Goal: Transaction & Acquisition: Purchase product/service

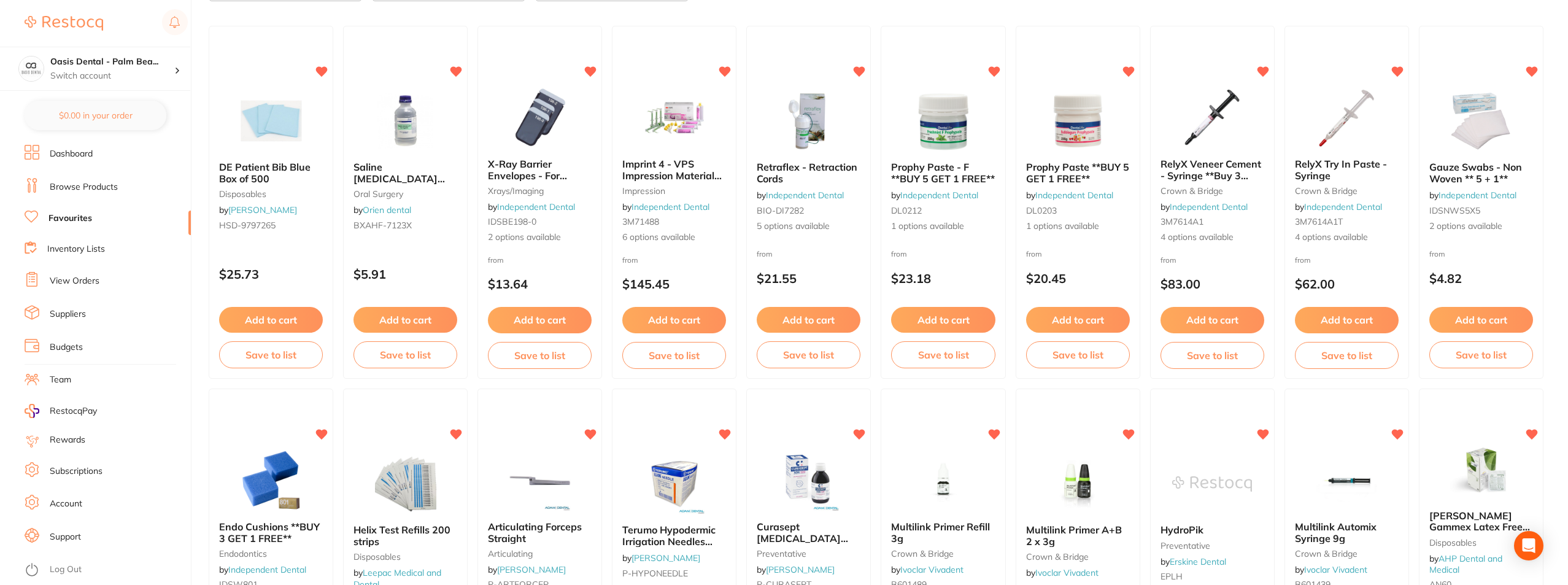
scroll to position [122, 0]
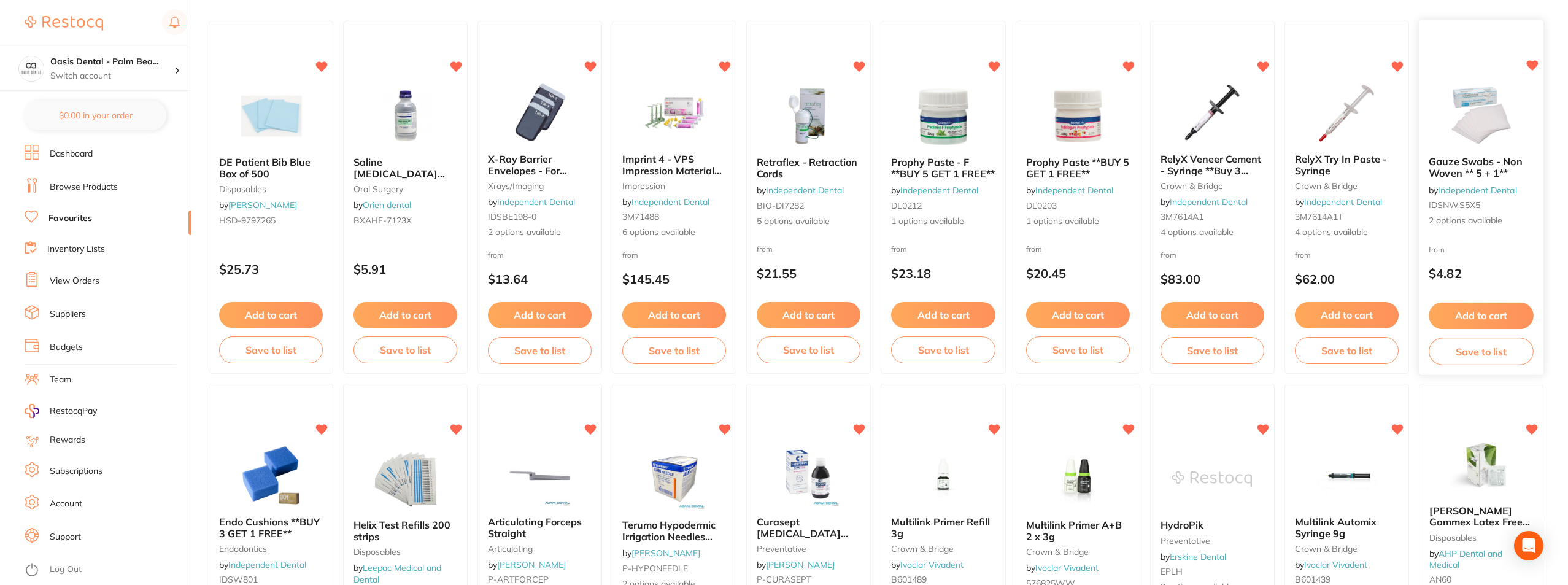
click at [1476, 126] on img at bounding box center [1481, 115] width 80 height 62
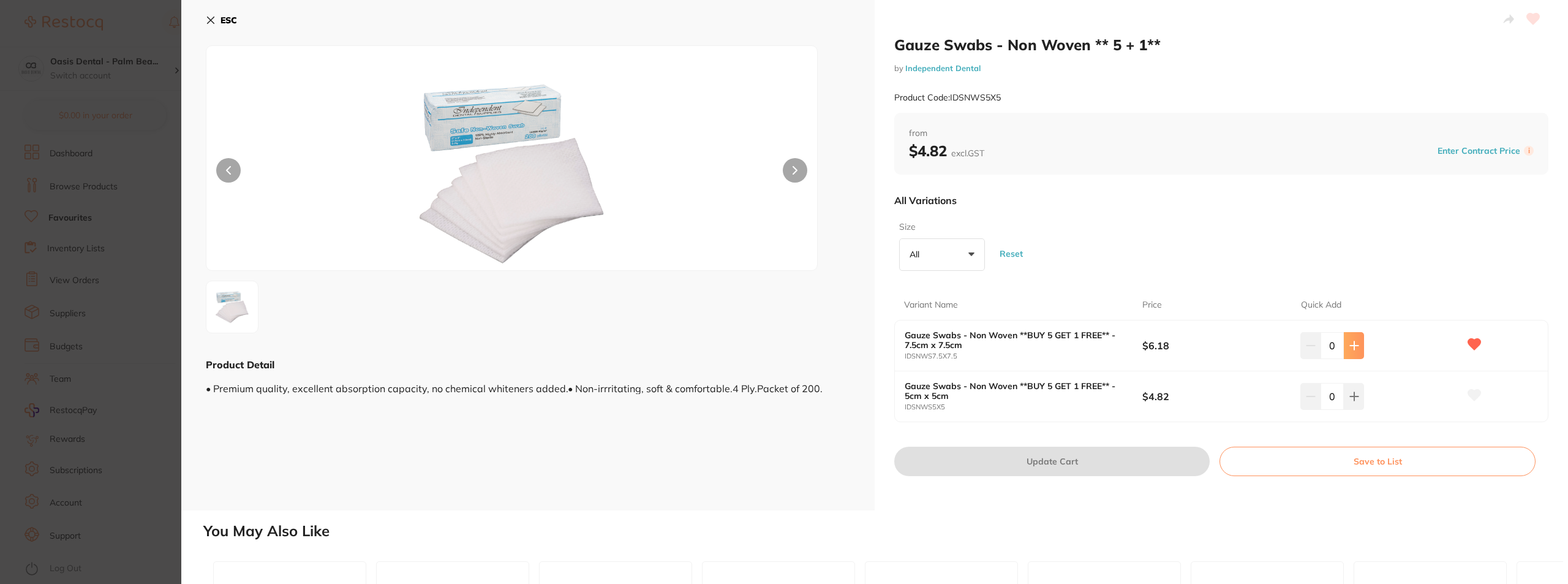
click at [1356, 349] on icon at bounding box center [1354, 346] width 10 height 10
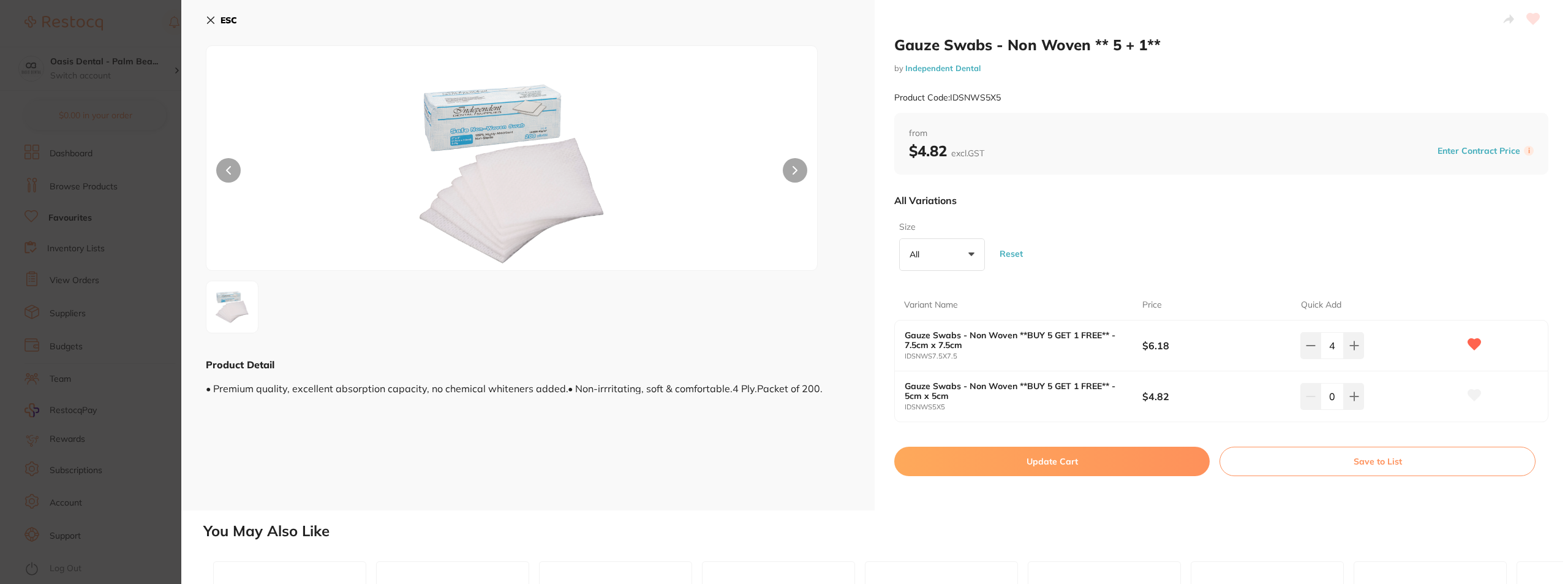
click at [1336, 346] on input "4" at bounding box center [1333, 345] width 24 height 27
drag, startPoint x: 1333, startPoint y: 345, endPoint x: 1322, endPoint y: 345, distance: 11.0
click at [1322, 345] on input "4" at bounding box center [1333, 345] width 24 height 27
type input "10"
click at [1091, 460] on button "Update Cart" at bounding box center [1052, 461] width 315 height 30
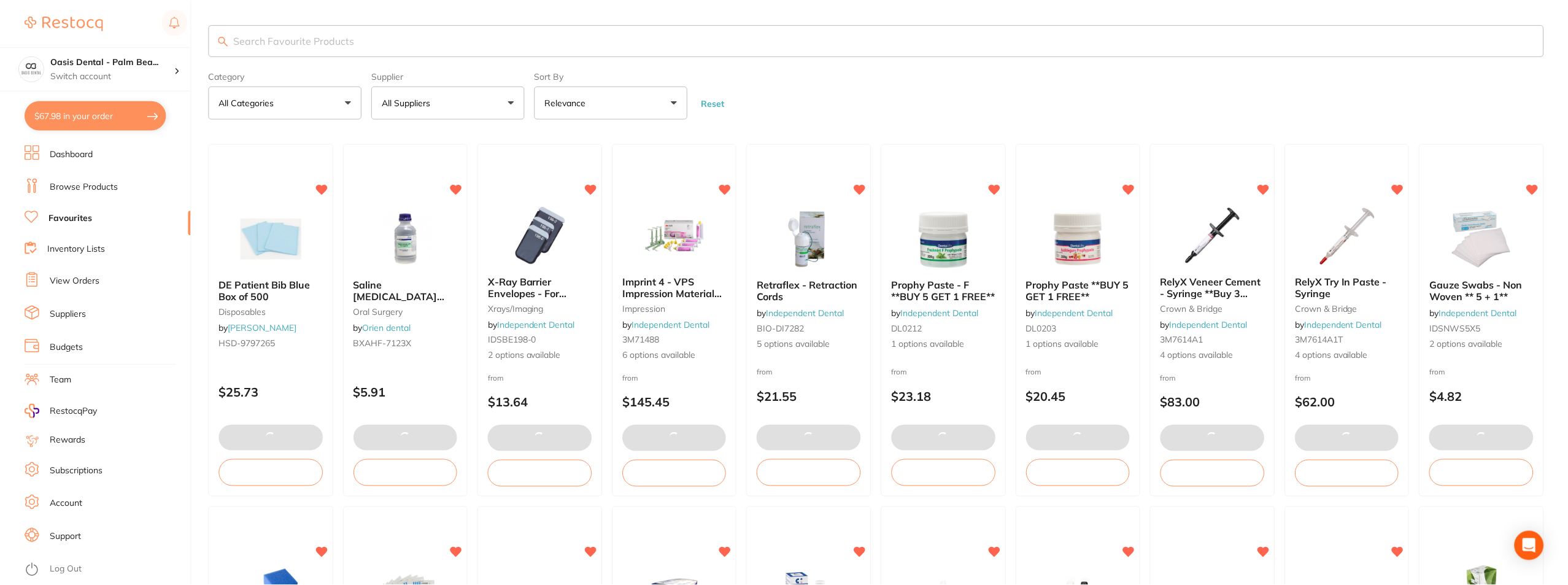
scroll to position [122, 0]
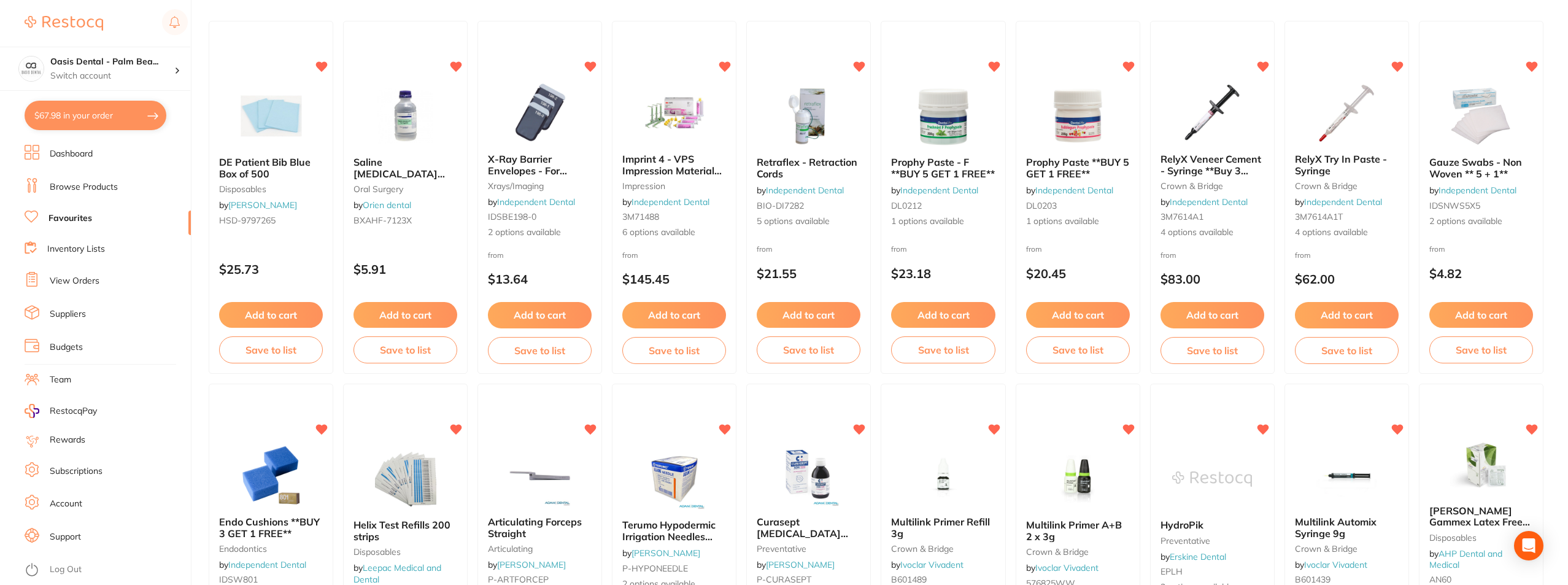
click at [158, 124] on button "$67.98 in your order" at bounding box center [96, 115] width 142 height 30
checkbox input "true"
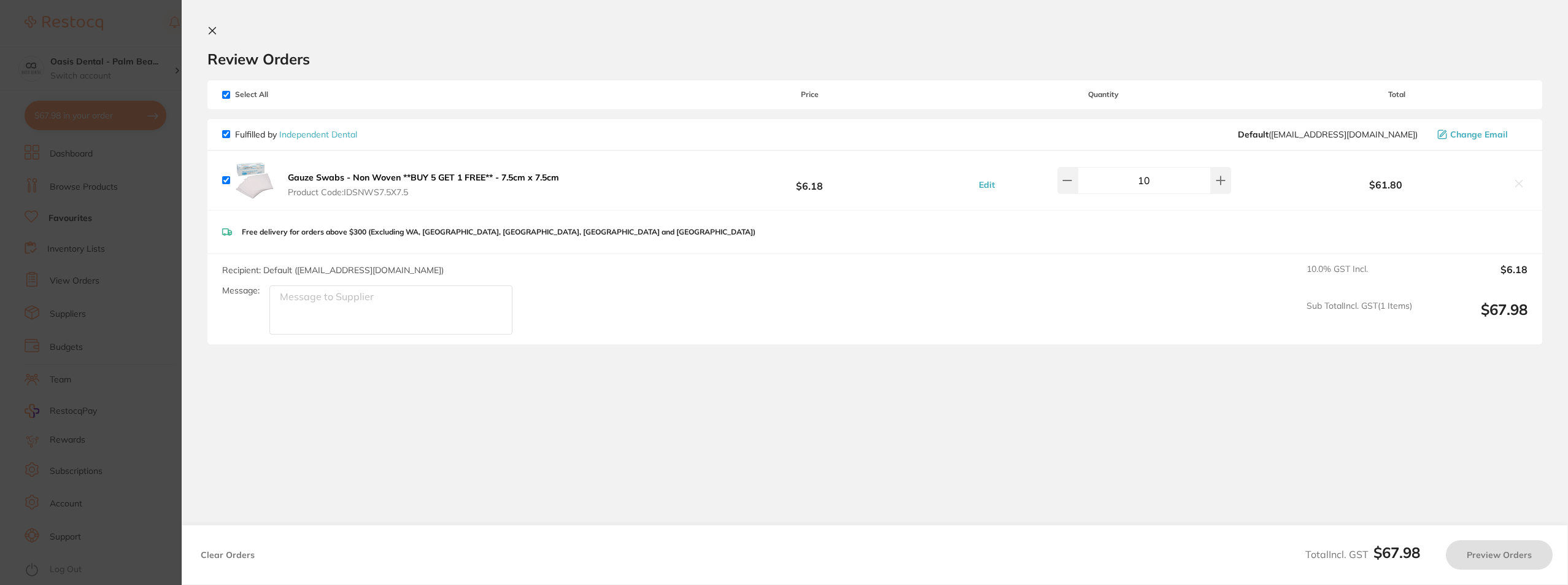
scroll to position [0, 0]
click at [1499, 547] on button "Preview Orders" at bounding box center [1503, 554] width 107 height 30
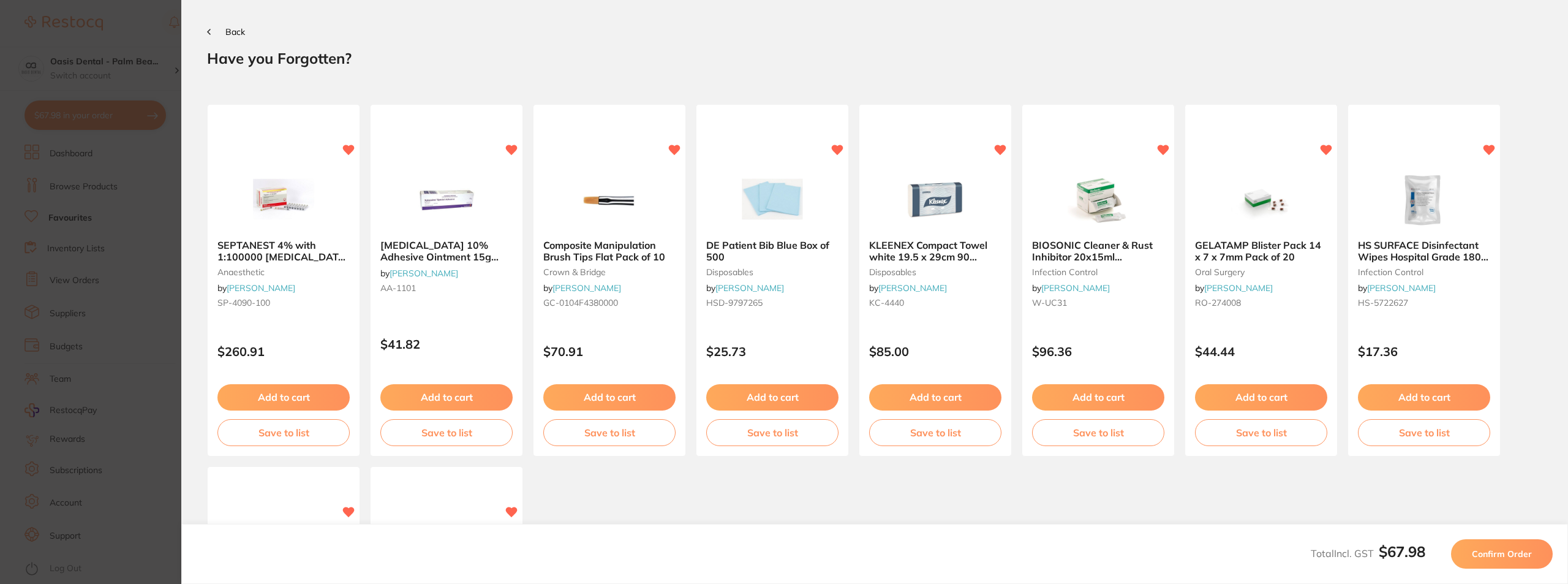
click at [1494, 555] on span "Confirm Order" at bounding box center [1502, 553] width 60 height 11
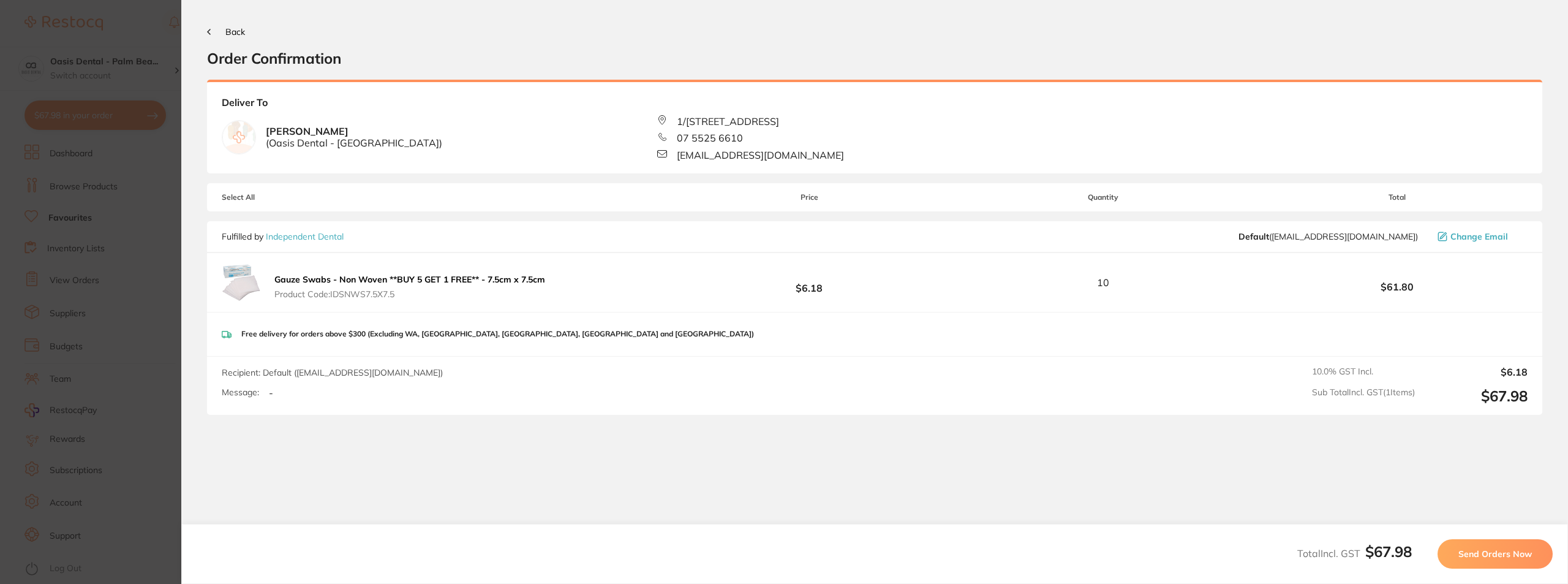
click at [1494, 555] on span "Send Orders Now" at bounding box center [1495, 553] width 74 height 11
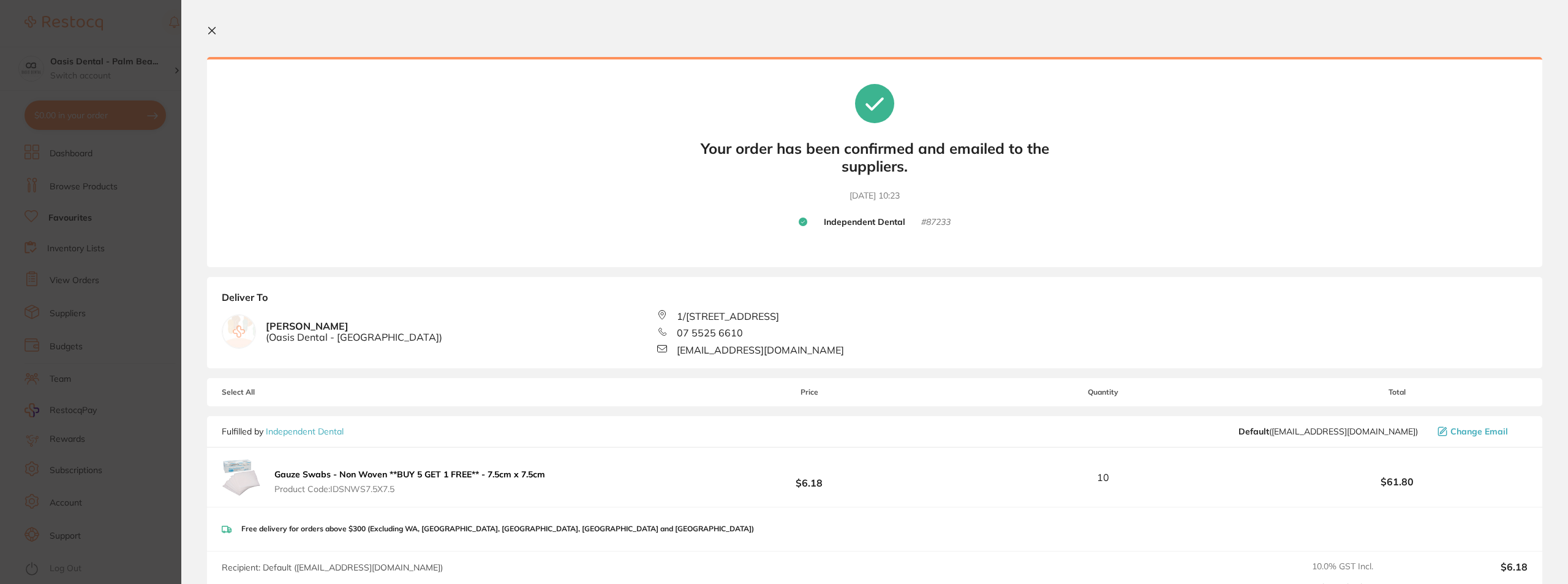
click at [212, 27] on icon at bounding box center [212, 31] width 10 height 10
